Goal: Find specific page/section: Find specific page/section

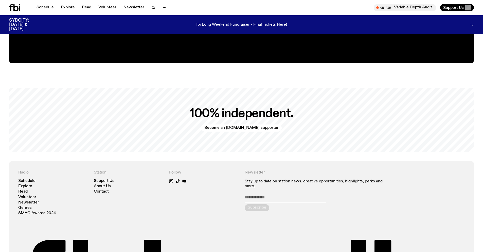
scroll to position [1163, 0]
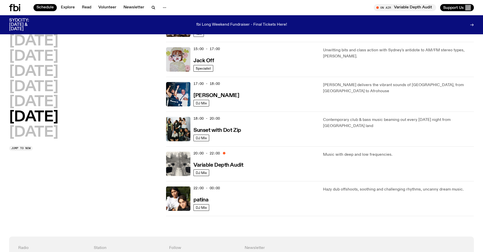
scroll to position [275, 0]
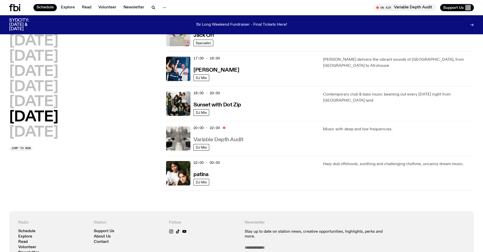
click at [199, 138] on h3 "Variable Depth Audit" at bounding box center [219, 139] width 50 height 5
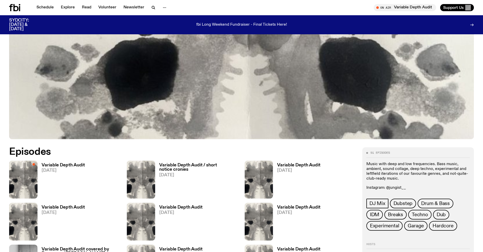
scroll to position [97, 0]
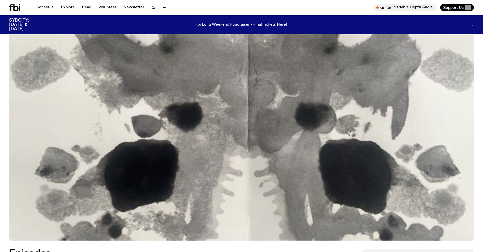
click at [243, 153] on img at bounding box center [241, 110] width 465 height 262
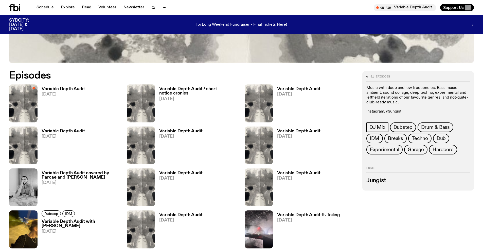
scroll to position [250, 0]
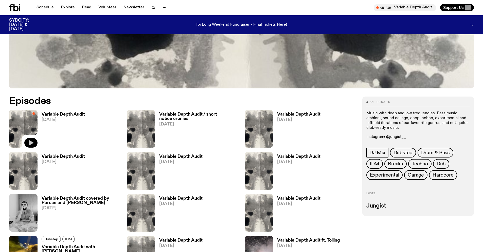
click at [31, 142] on icon "button" at bounding box center [31, 142] width 4 height 5
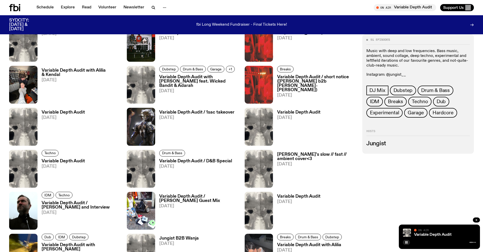
scroll to position [402, 0]
